Goal: Use online tool/utility: Use online tool/utility

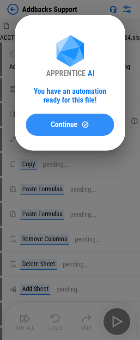
click at [54, 122] on span "Continue" at bounding box center [64, 124] width 27 height 7
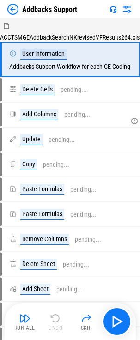
click at [21, 317] on img "button" at bounding box center [24, 318] width 11 height 11
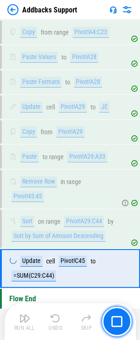
scroll to position [422, 0]
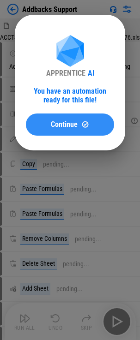
click at [49, 127] on div "Continue" at bounding box center [70, 125] width 66 height 8
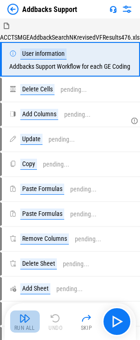
click at [30, 323] on img "button" at bounding box center [24, 318] width 11 height 11
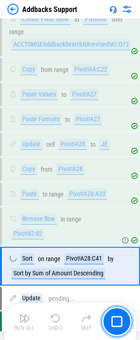
scroll to position [422, 0]
